Goal: Task Accomplishment & Management: Complete application form

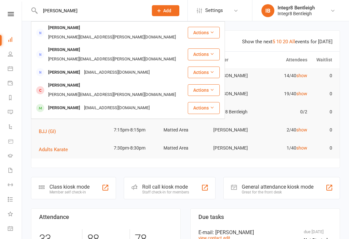
type input "[PERSON_NAME]"
click at [118, 104] on div "[EMAIL_ADDRESS][DOMAIN_NAME]" at bounding box center [117, 108] width 70 height 9
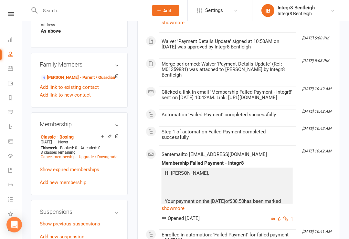
scroll to position [358, 0]
click at [70, 74] on link "[PERSON_NAME] - Parent / Guardian" at bounding box center [78, 77] width 74 height 7
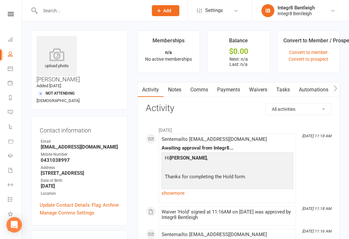
click at [258, 90] on link "Waivers" at bounding box center [258, 89] width 27 height 15
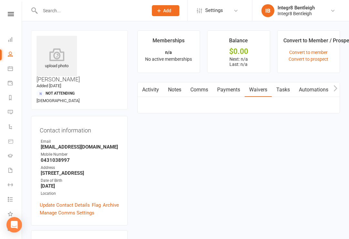
scroll to position [10, 0]
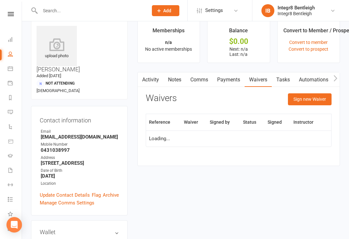
click at [303, 100] on button "Sign new Waiver" at bounding box center [310, 99] width 44 height 12
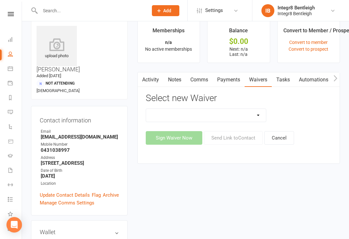
click at [224, 116] on select "10 Class Pass Cancellation Hold Membership Document Mobility Workshop No Payers…" at bounding box center [206, 115] width 120 height 13
select select "10625"
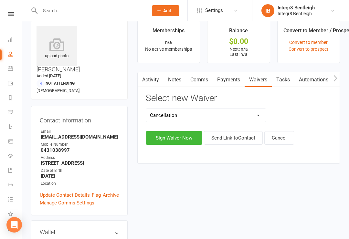
click at [182, 136] on button "Sign Waiver Now" at bounding box center [174, 138] width 57 height 14
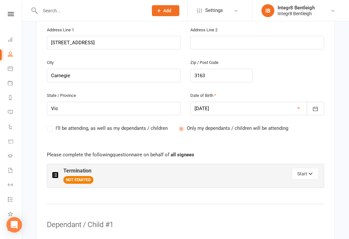
click at [306, 168] on button "Start" at bounding box center [305, 174] width 27 height 12
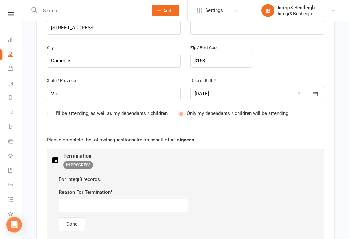
scroll to position [262, 0]
click at [142, 199] on input "text" at bounding box center [123, 206] width 129 height 14
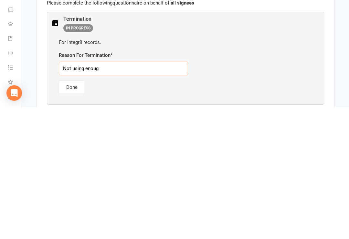
type input "Not using enough"
click at [74, 213] on button "Done" at bounding box center [72, 220] width 26 height 14
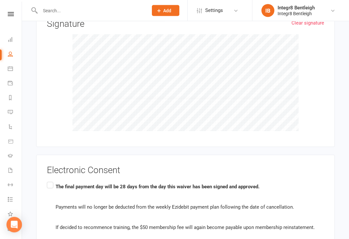
scroll to position [782, 0]
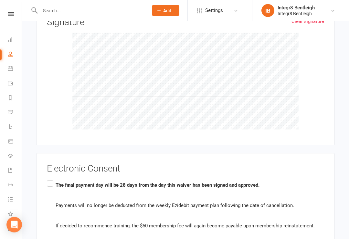
click at [55, 180] on label "The final payment day will be 28 days from the day this waiver has been signed …" at bounding box center [186, 221] width 278 height 82
click at [51, 180] on input "The final payment day will be 28 days from the day this waiver has been signed …" at bounding box center [49, 180] width 4 height 0
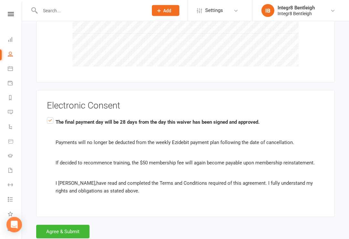
scroll to position [848, 0]
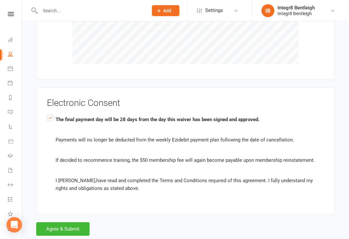
click at [69, 223] on button "Agree & Submit" at bounding box center [62, 230] width 53 height 14
